Goal: Task Accomplishment & Management: Use online tool/utility

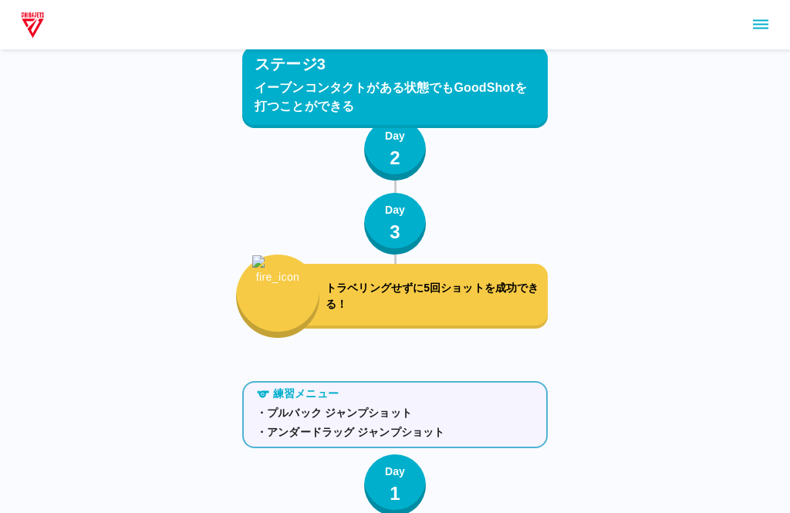
scroll to position [2874, 0]
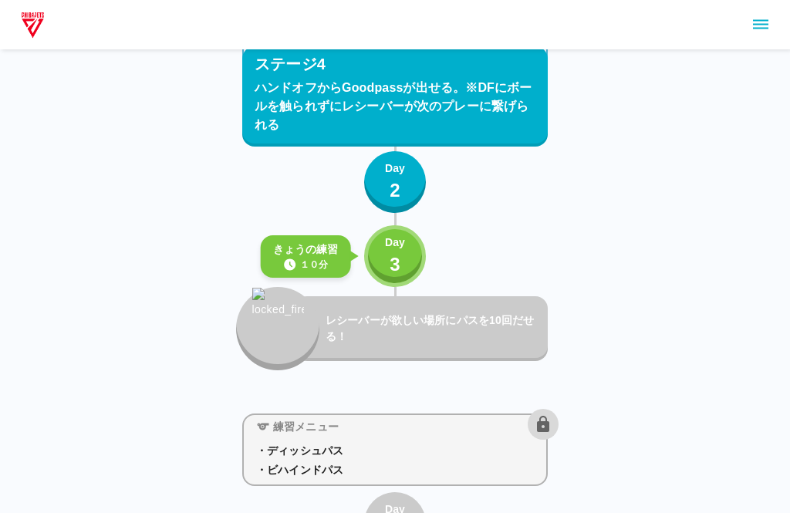
click at [410, 257] on button "Day 3" at bounding box center [395, 256] width 62 height 62
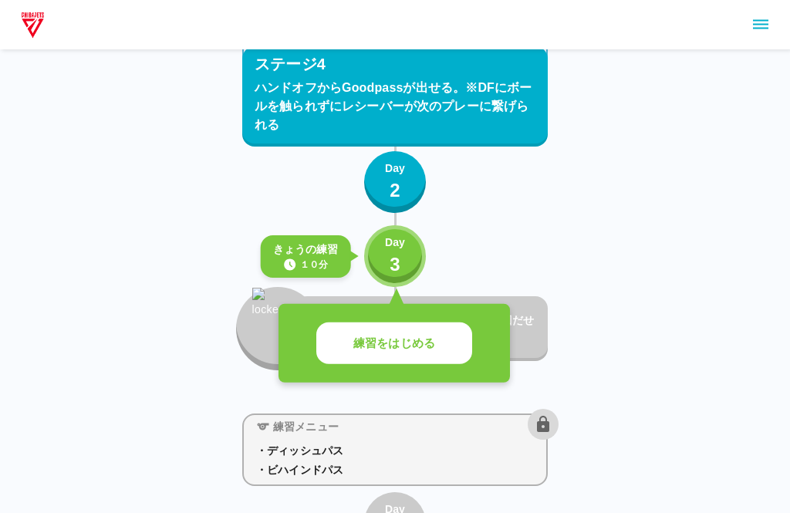
click at [438, 349] on button "練習をはじめる" at bounding box center [394, 344] width 156 height 42
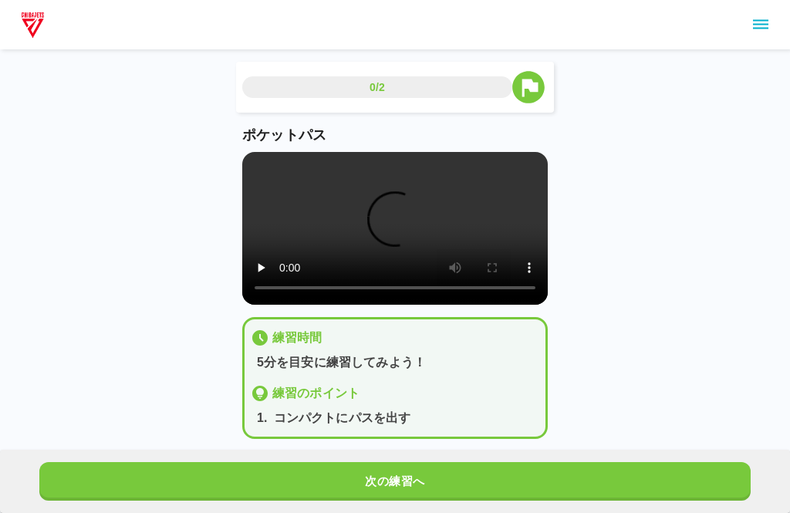
click at [421, 479] on button "次の練習へ" at bounding box center [395, 481] width 712 height 39
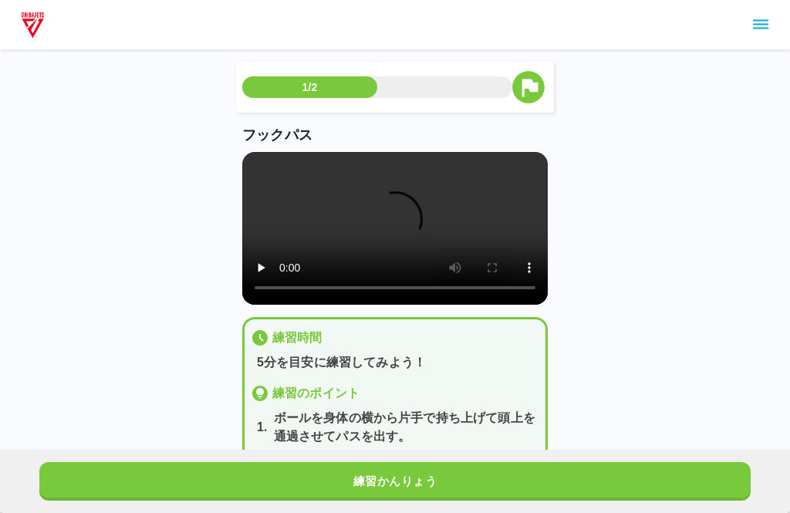
click at [422, 481] on button "練習かんりょう" at bounding box center [395, 481] width 712 height 39
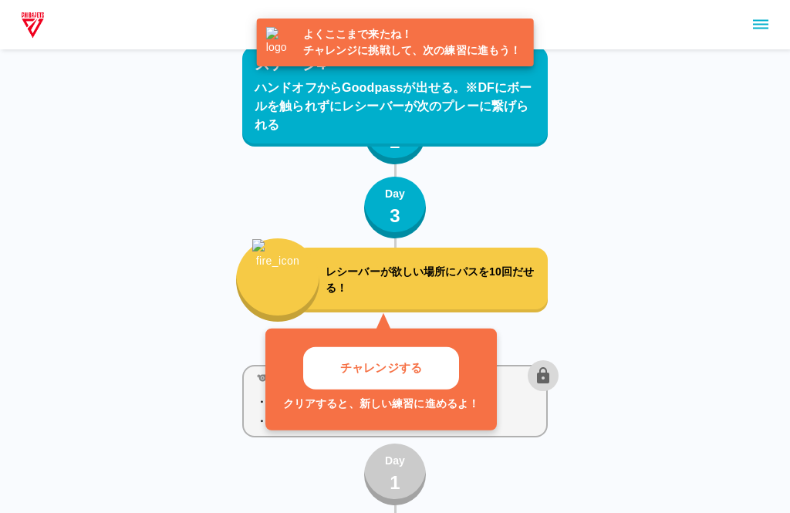
scroll to position [2953, 0]
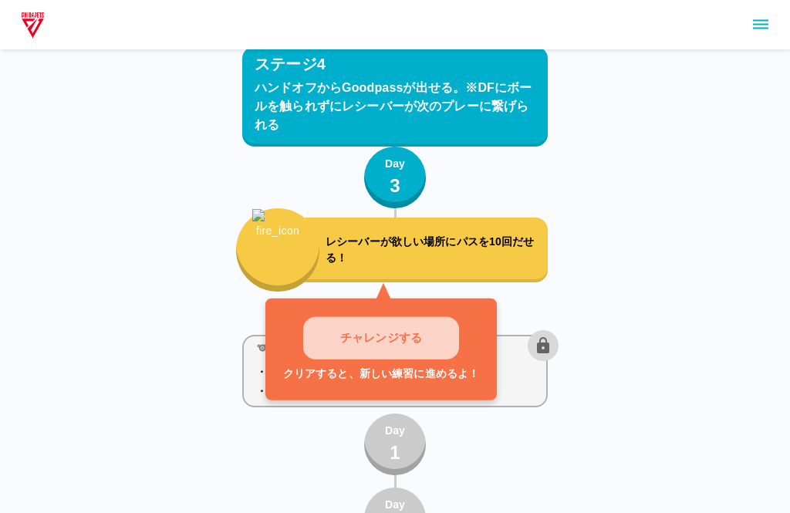
click at [401, 322] on button "チャレンジする" at bounding box center [381, 338] width 156 height 42
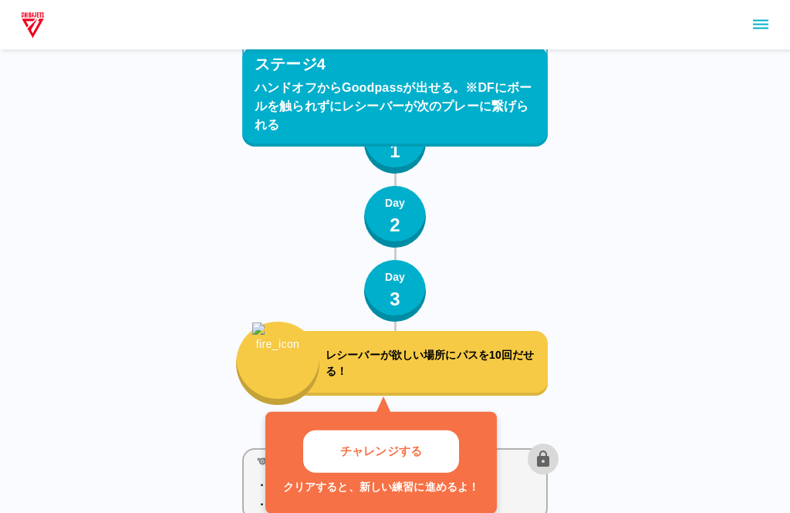
scroll to position [2953, 0]
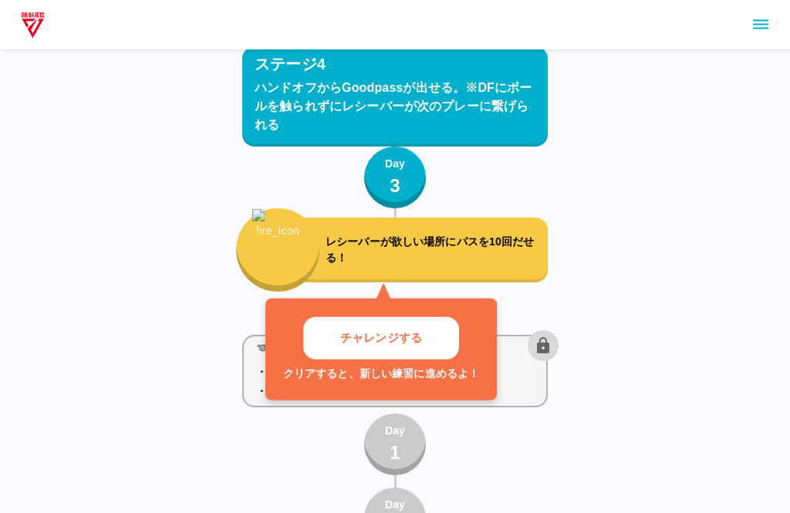
click at [436, 341] on button "チャレンジする" at bounding box center [381, 338] width 156 height 42
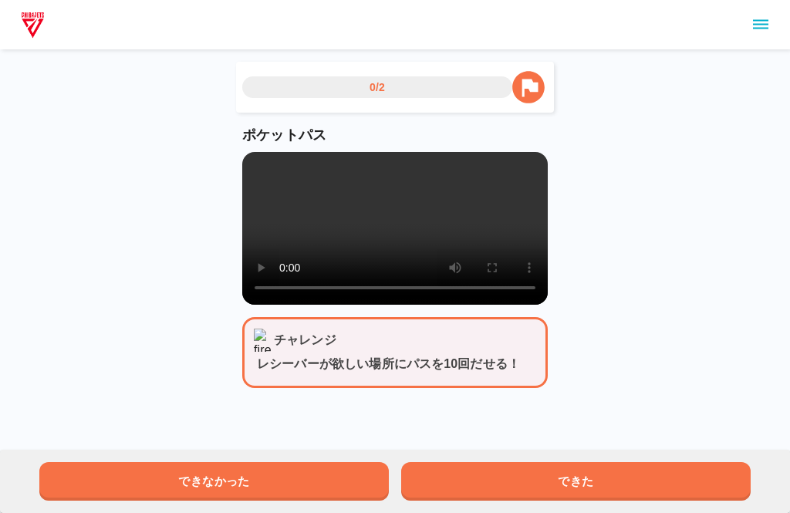
click at [438, 499] on button "できた" at bounding box center [576, 481] width 350 height 39
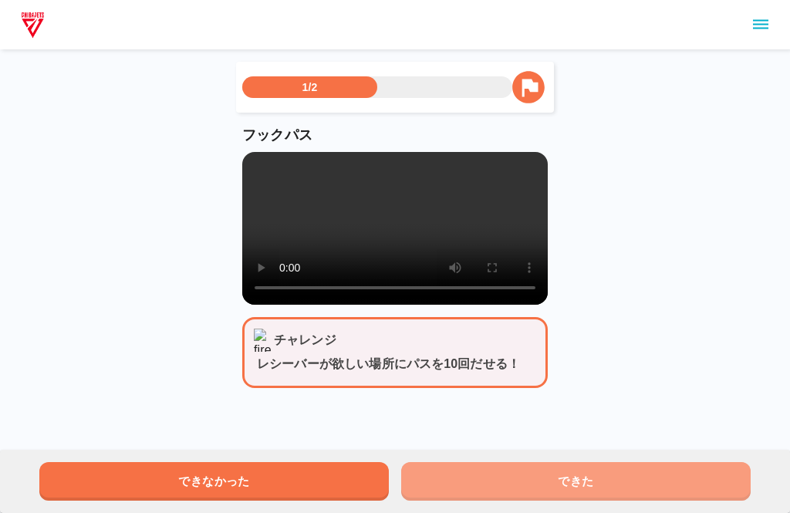
click at [445, 490] on button "できた" at bounding box center [576, 481] width 350 height 39
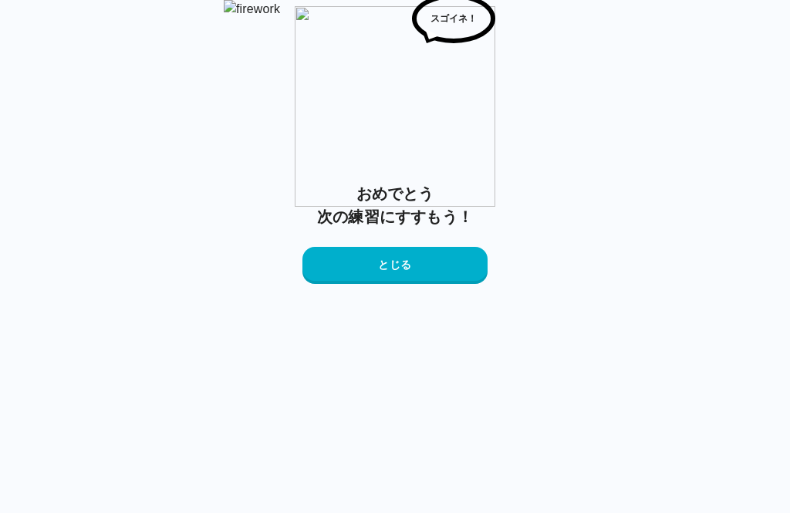
click at [475, 284] on button "とじる" at bounding box center [395, 265] width 185 height 37
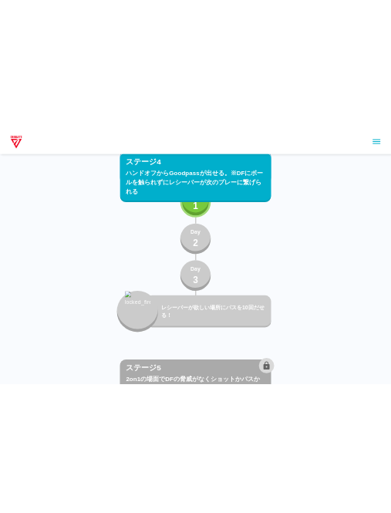
scroll to position [3223, 0]
